Goal: Information Seeking & Learning: Learn about a topic

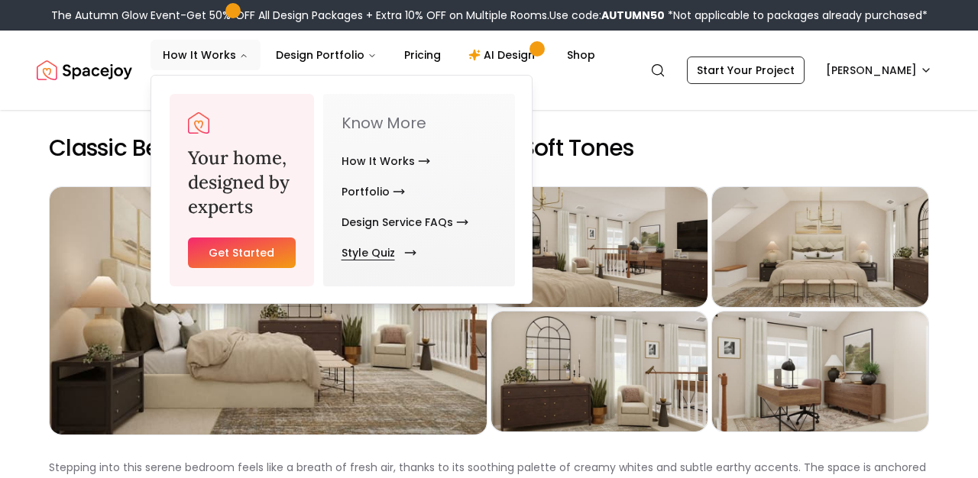
click at [366, 250] on link "Style Quiz" at bounding box center [375, 253] width 69 height 31
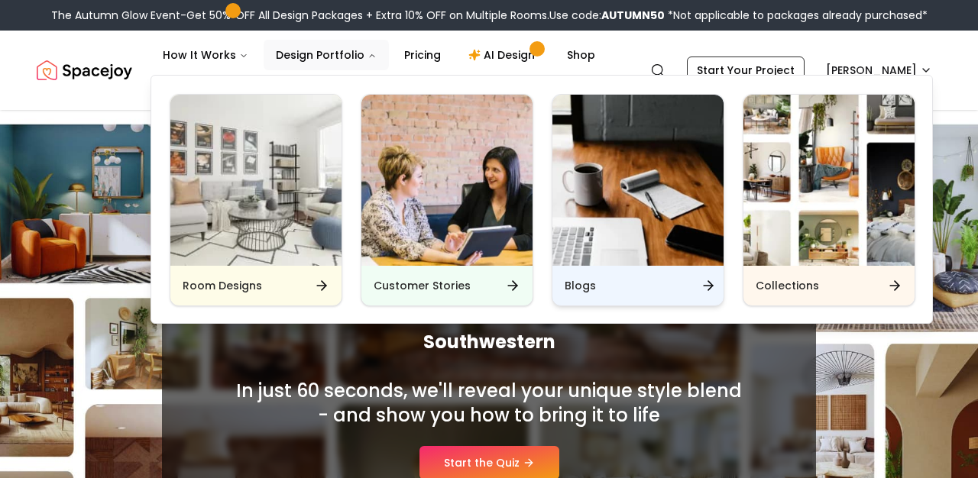
click at [577, 305] on link "Blogs" at bounding box center [637, 200] width 173 height 212
click at [575, 289] on h6 "Blogs" at bounding box center [579, 285] width 31 height 15
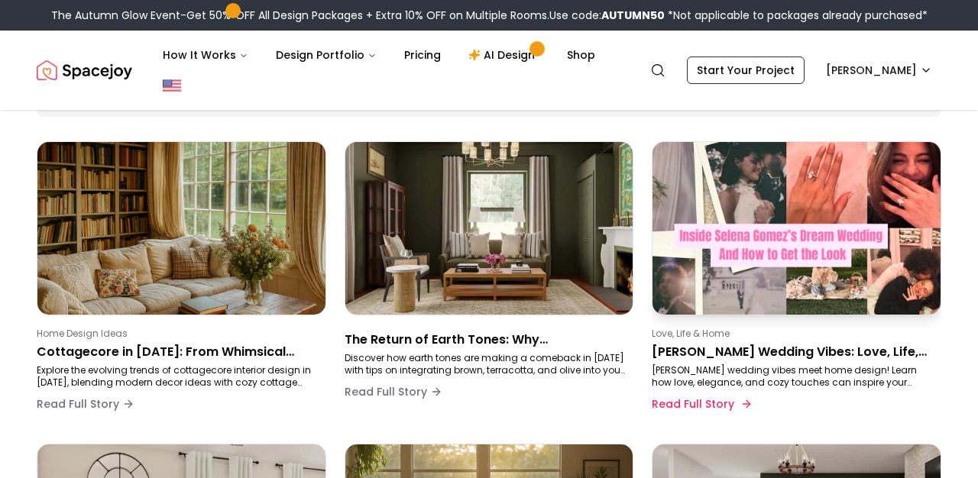
scroll to position [144, 0]
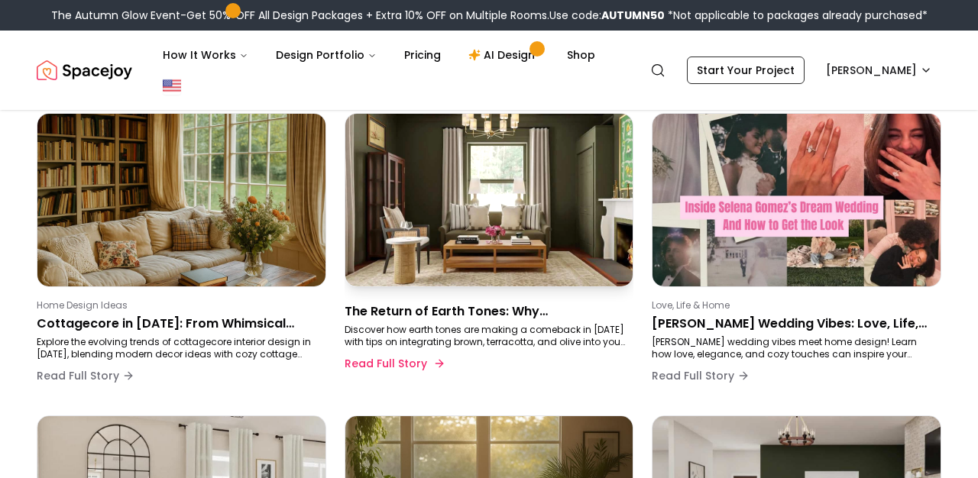
click at [505, 318] on p "The Return of Earth Tones: Why [PERSON_NAME], Terracotta & Olive Are Back in [D…" at bounding box center [485, 311] width 283 height 18
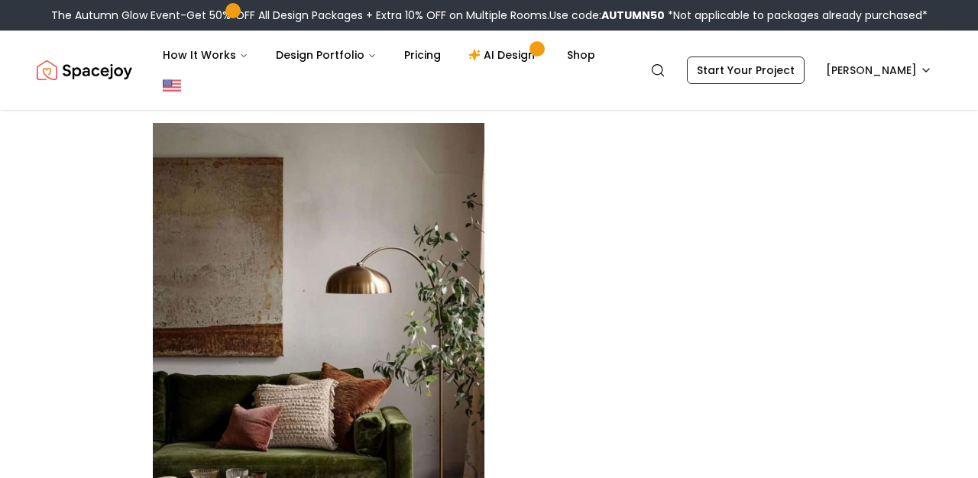
scroll to position [3295, 0]
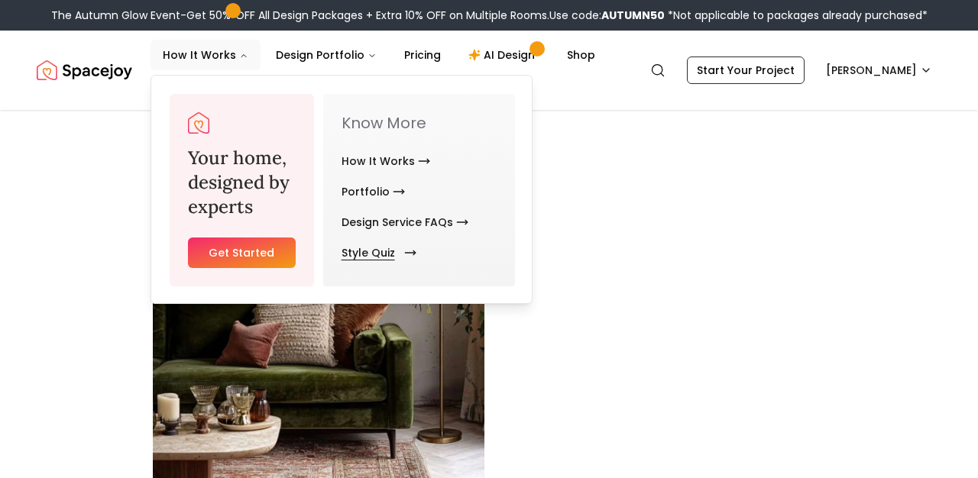
click at [357, 256] on link "Style Quiz" at bounding box center [375, 253] width 69 height 31
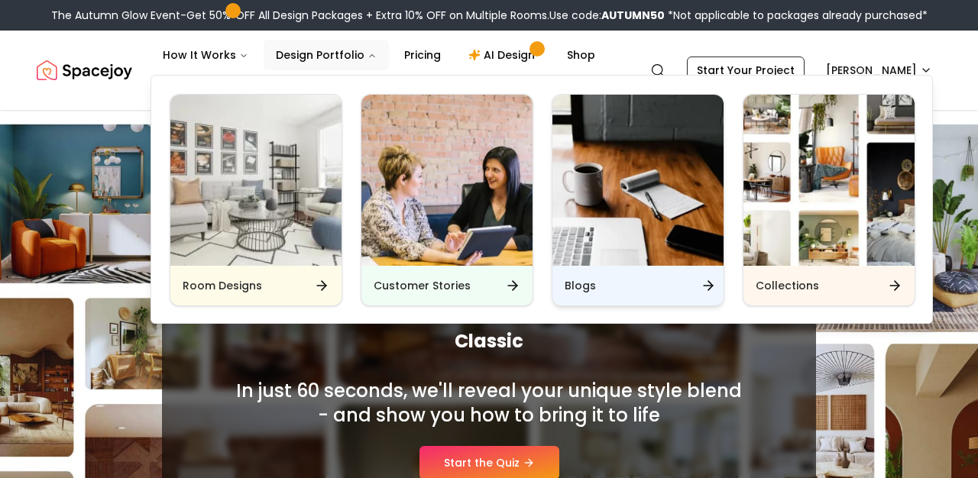
click at [664, 272] on div "Blogs" at bounding box center [637, 286] width 171 height 40
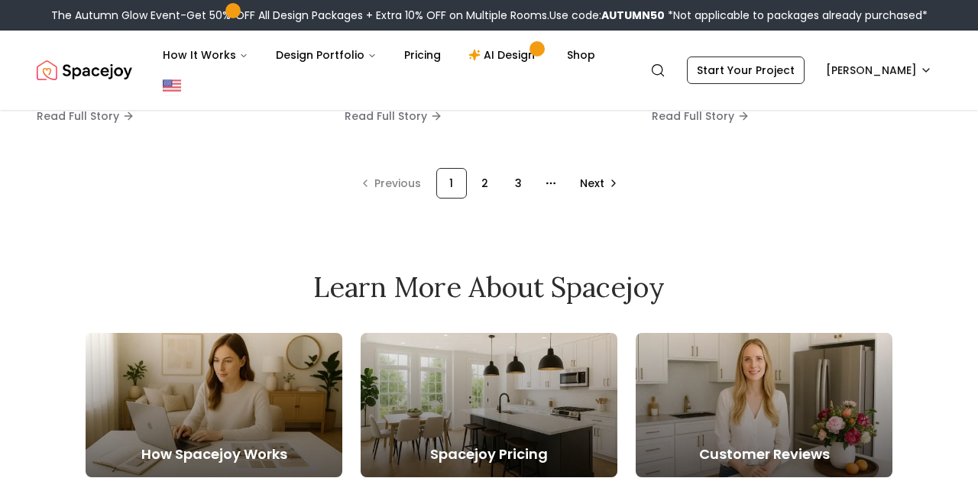
scroll to position [1307, 0]
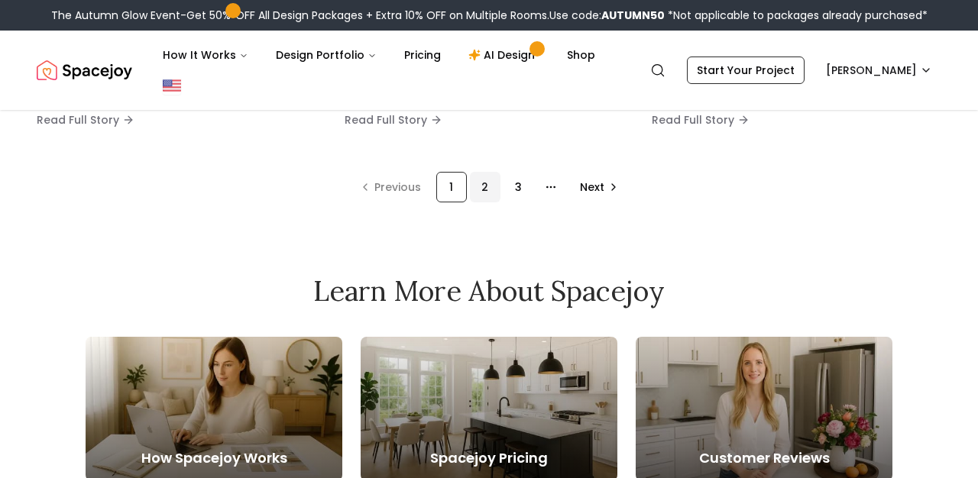
click at [481, 184] on div "2" at bounding box center [485, 187] width 31 height 31
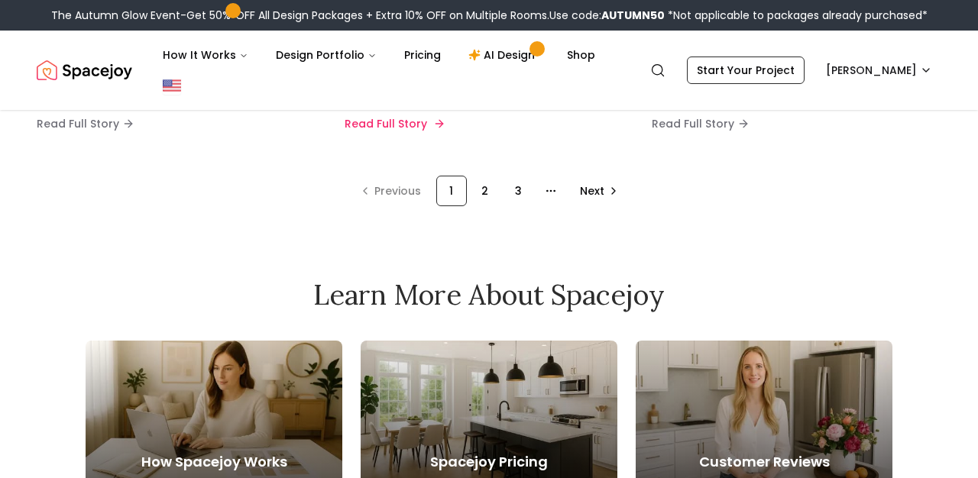
scroll to position [257, 0]
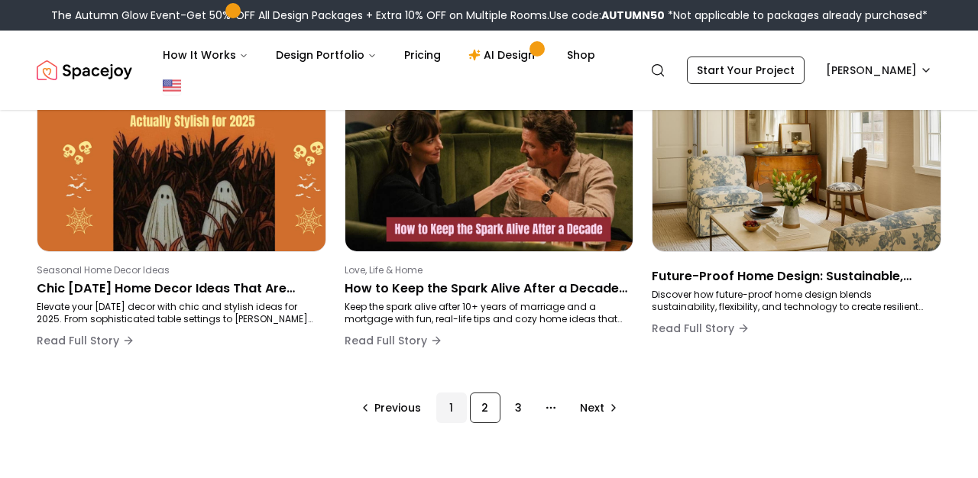
click at [451, 409] on div "1" at bounding box center [451, 408] width 31 height 31
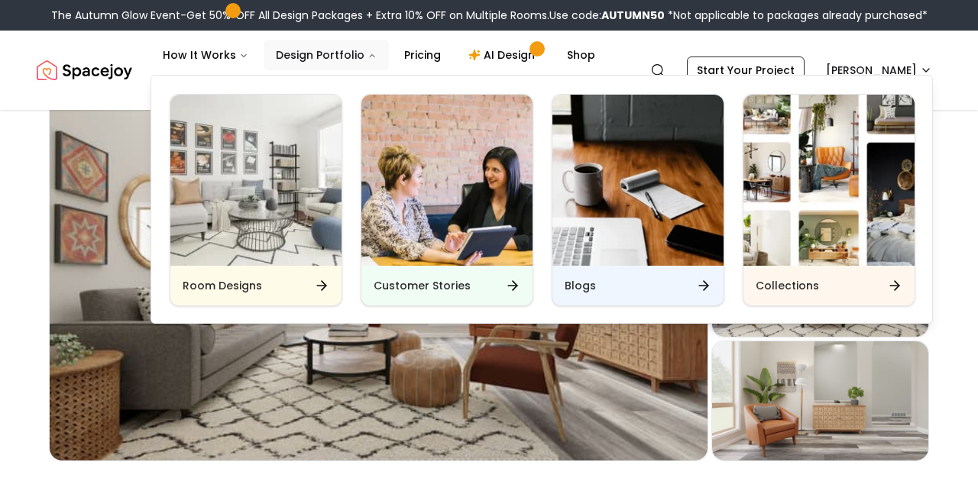
scroll to position [95, 0]
click at [568, 283] on h6 "Blogs" at bounding box center [579, 285] width 31 height 15
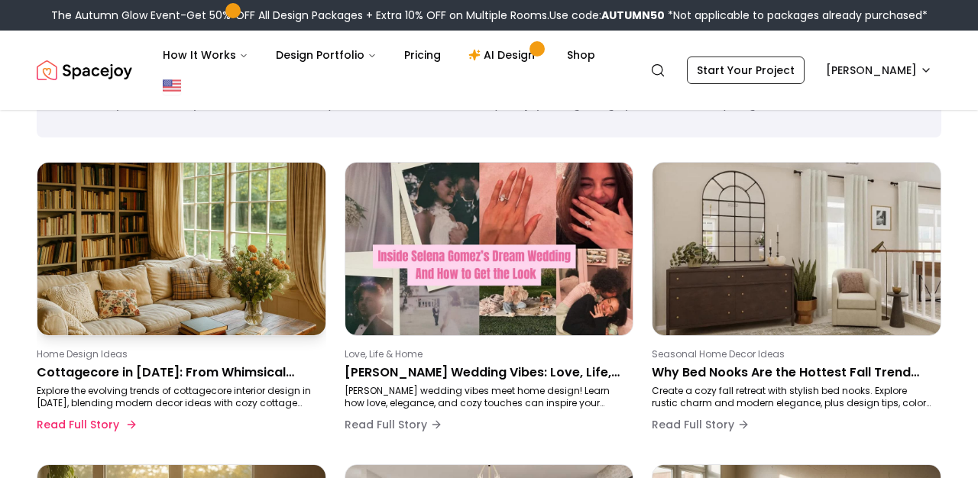
click at [193, 377] on p "Cottagecore in [DATE]: From Whimsical Fantasy to Practical Comfort" at bounding box center [178, 373] width 283 height 18
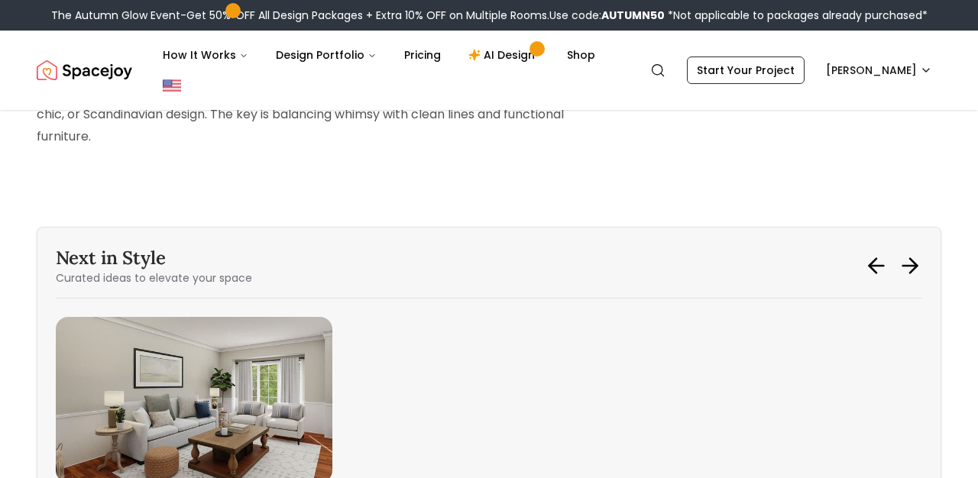
scroll to position [3674, 0]
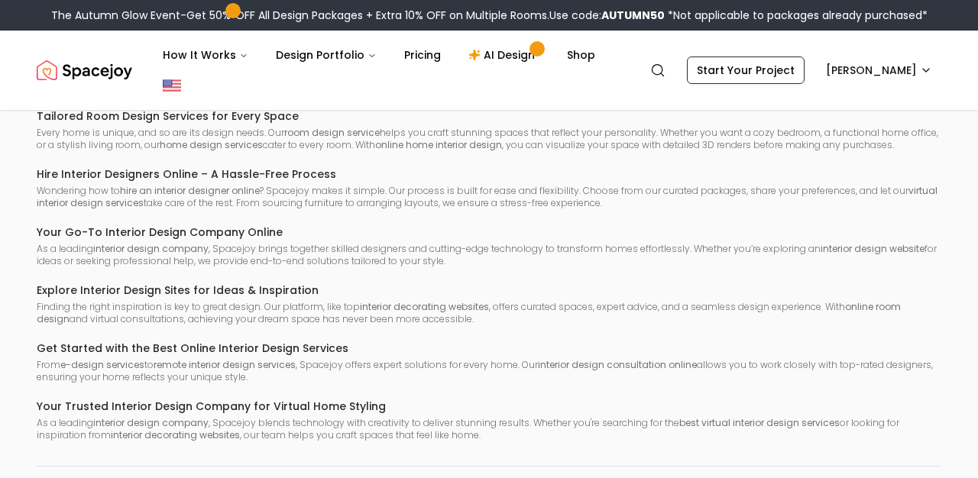
scroll to position [95, 0]
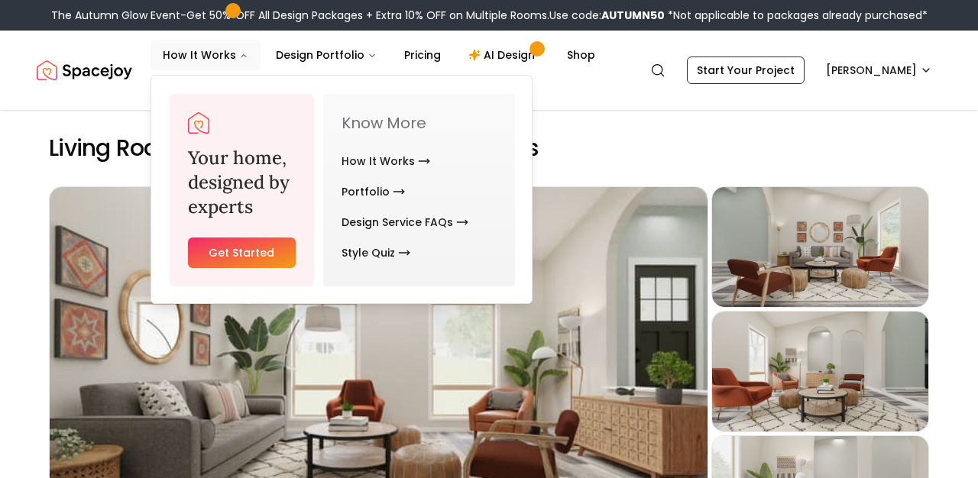
scroll to position [95, 0]
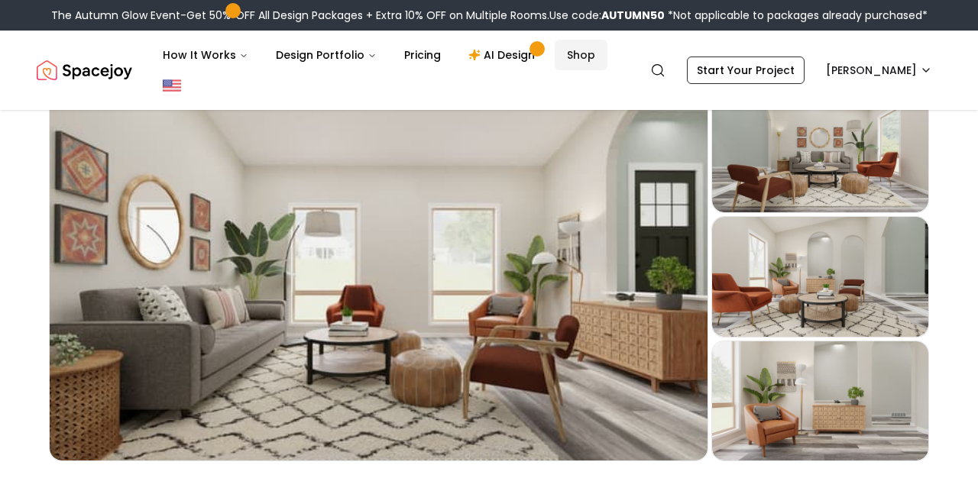
click at [558, 54] on link "Shop" at bounding box center [580, 55] width 53 height 31
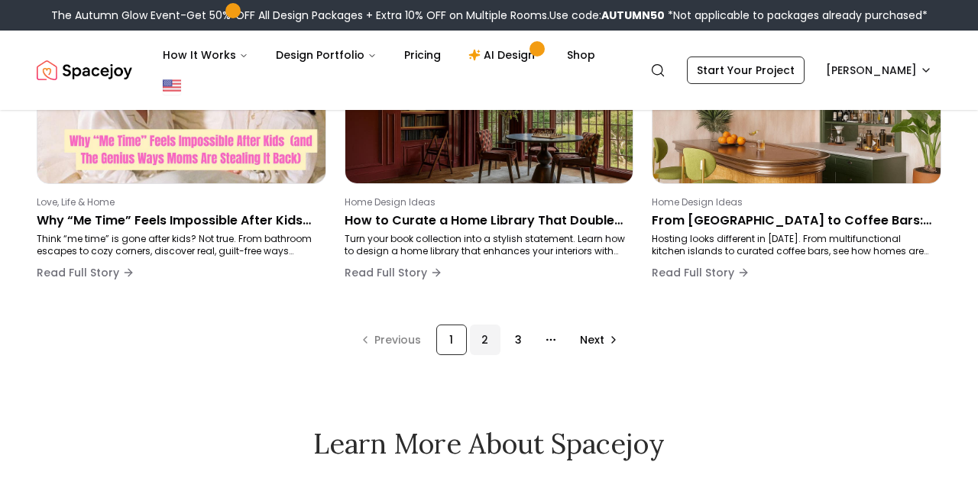
click at [482, 335] on div "2" at bounding box center [485, 340] width 31 height 31
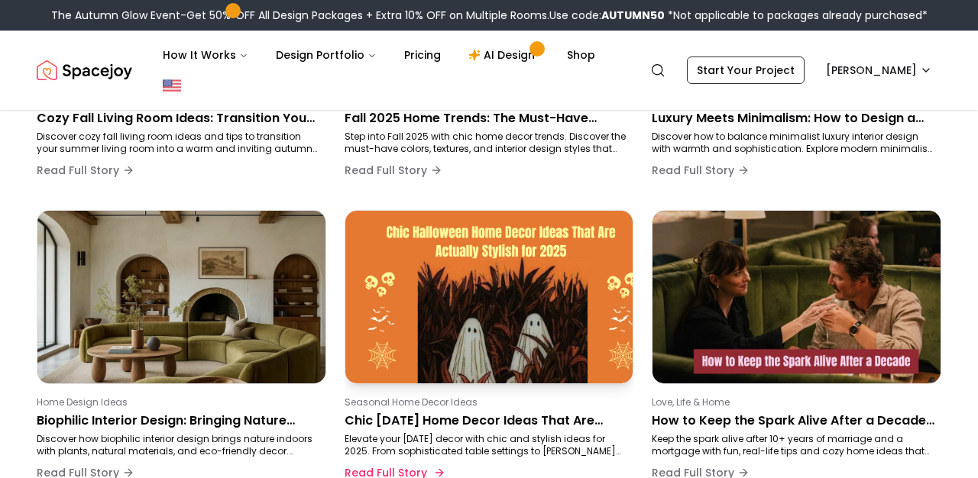
scroll to position [965, 0]
